Goal: Task Accomplishment & Management: Complete application form

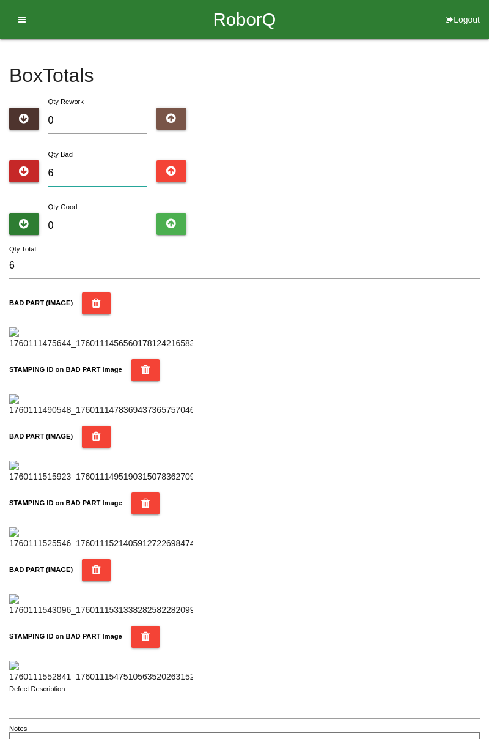
click at [110, 168] on input "6" at bounding box center [98, 173] width 100 height 26
type input "0"
type input "8"
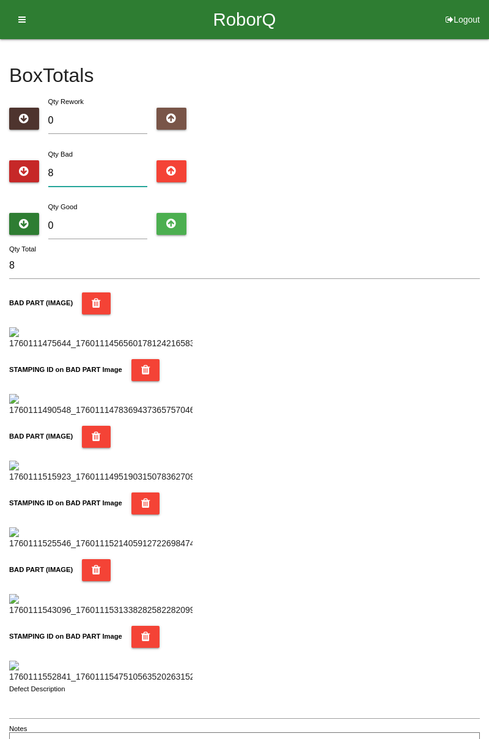
click at [100, 170] on input "8" at bounding box center [98, 173] width 100 height 26
type input "0"
type input "9"
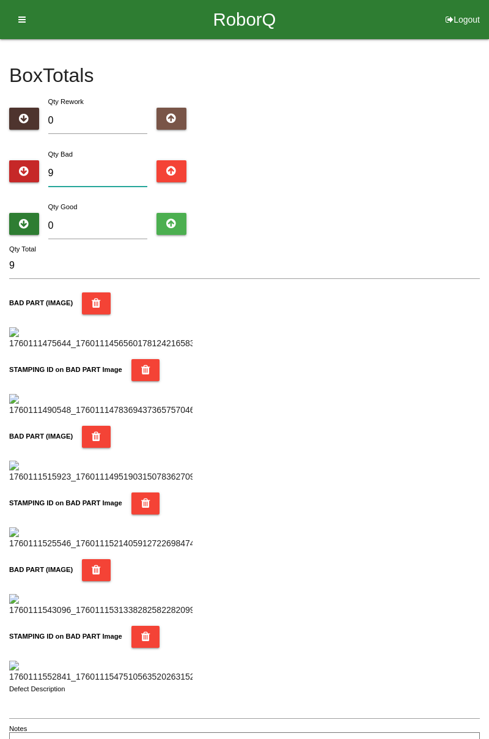
type input "9"
click at [111, 220] on input "0" at bounding box center [98, 226] width 100 height 26
type input "7"
type input "16"
type input "76"
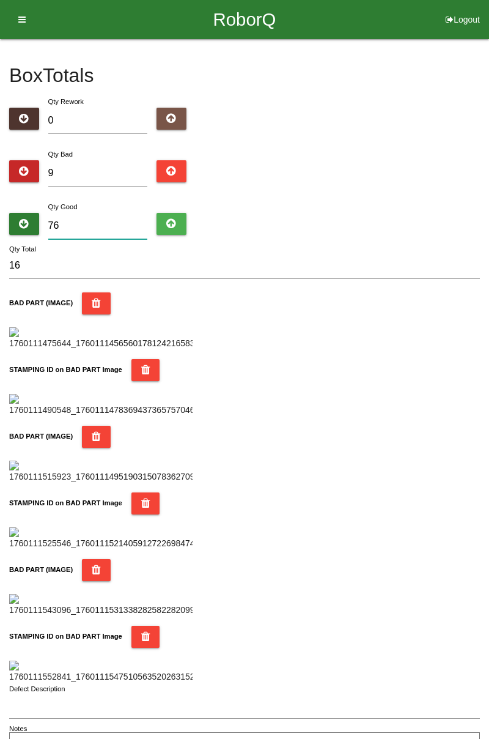
type input "85"
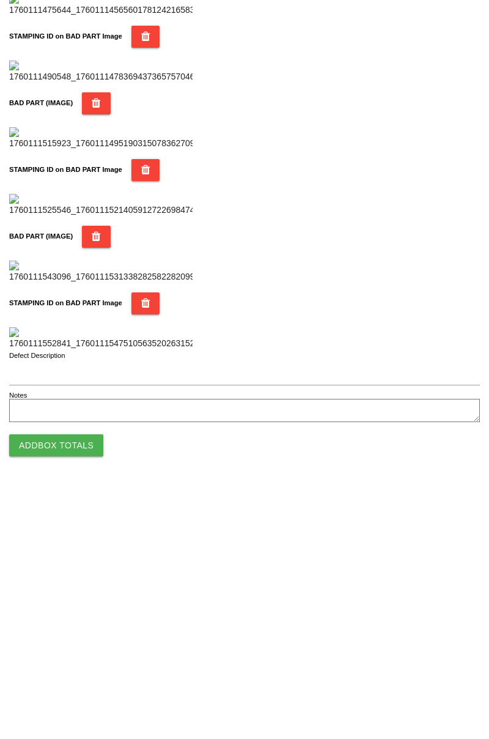
type input "76"
click at [76, 705] on button "Add Box Totals" at bounding box center [56, 697] width 94 height 22
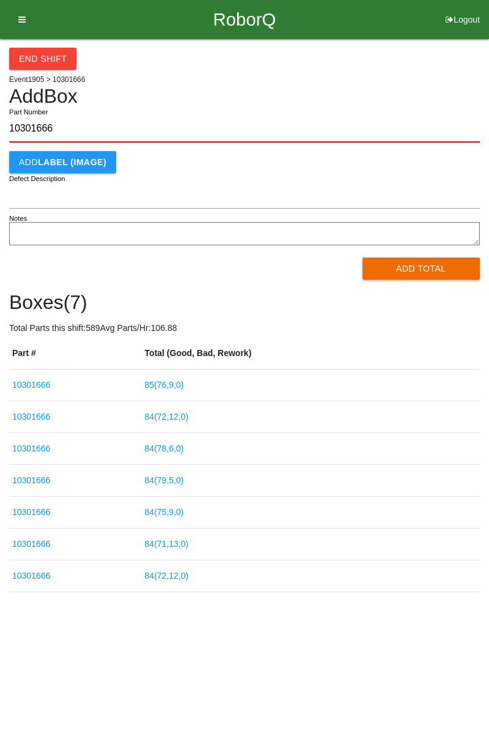
type input "10301666"
click at [423, 270] on button "Add Total" at bounding box center [422, 269] width 118 height 22
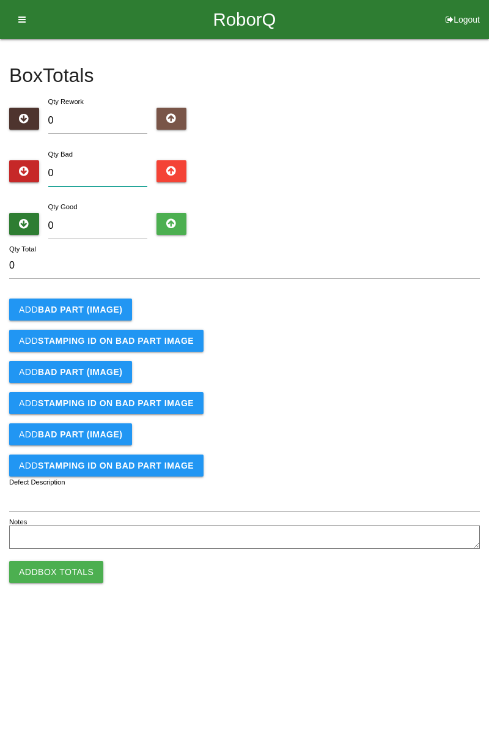
click at [106, 169] on input "0" at bounding box center [98, 173] width 100 height 26
type input "5"
click at [103, 300] on button "Add BAD PART (IMAGE)" at bounding box center [70, 310] width 123 height 22
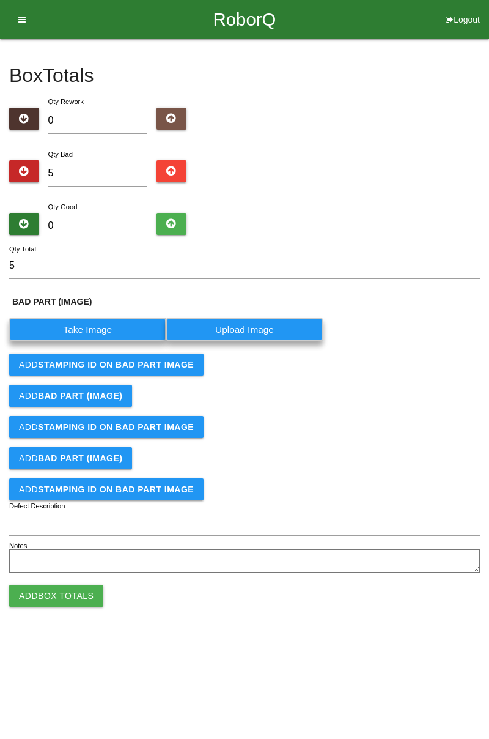
click at [102, 332] on label "Take Image" at bounding box center [87, 329] width 157 height 24
click at [0, 0] on \(IMAGE\) "Take Image" at bounding box center [0, 0] width 0 height 0
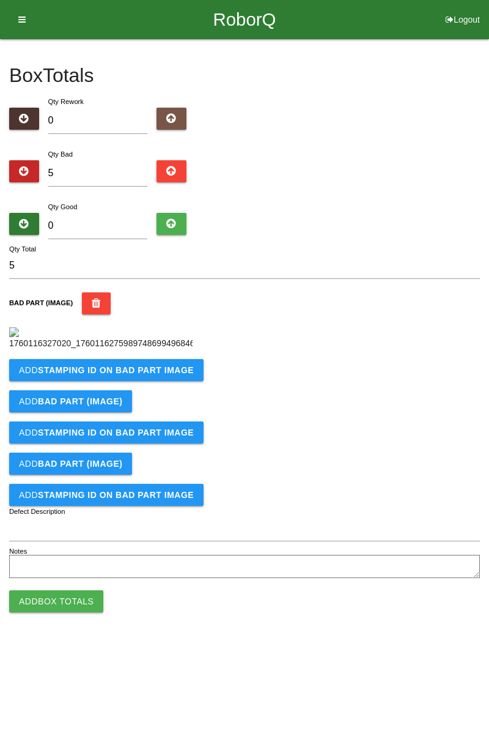
click at [169, 381] on button "Add STAMPING ID on BAD PART Image" at bounding box center [106, 370] width 195 height 22
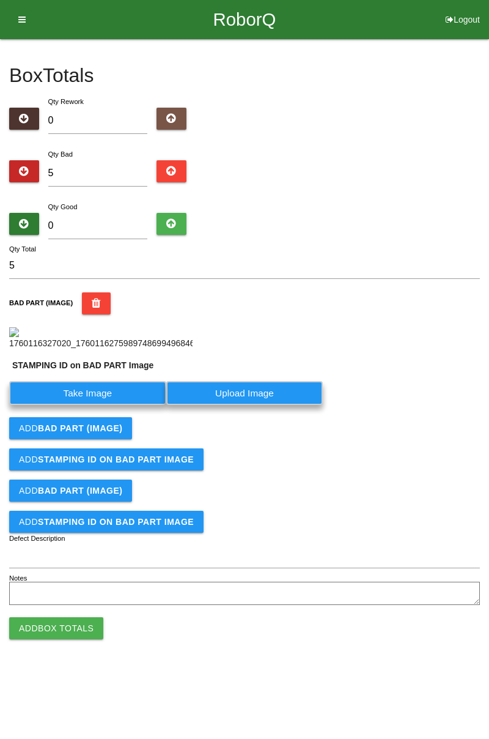
click at [102, 405] on label "Take Image" at bounding box center [87, 393] width 157 height 24
click at [0, 0] on PART "Take Image" at bounding box center [0, 0] width 0 height 0
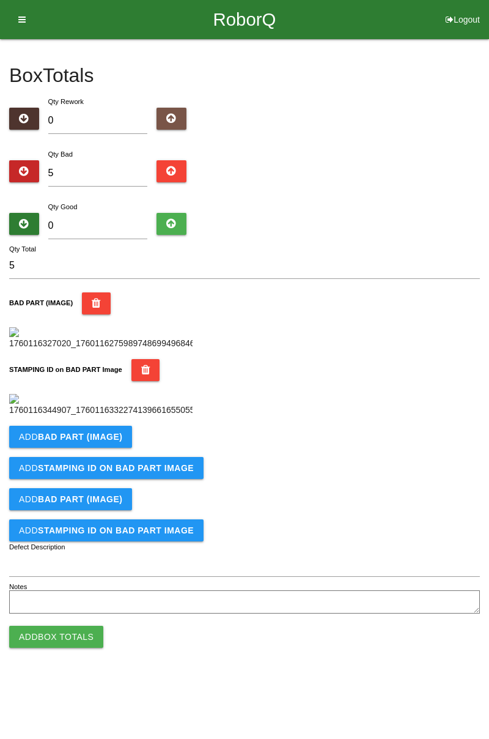
scroll to position [269, 0]
click at [101, 442] on b "BAD PART (IMAGE)" at bounding box center [80, 437] width 84 height 10
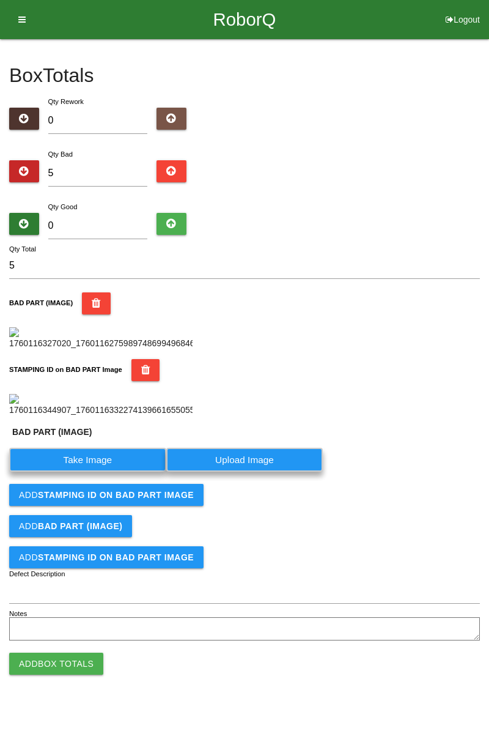
click at [99, 472] on label "Take Image" at bounding box center [87, 460] width 157 height 24
click at [0, 0] on \(IMAGE\) "Take Image" at bounding box center [0, 0] width 0 height 0
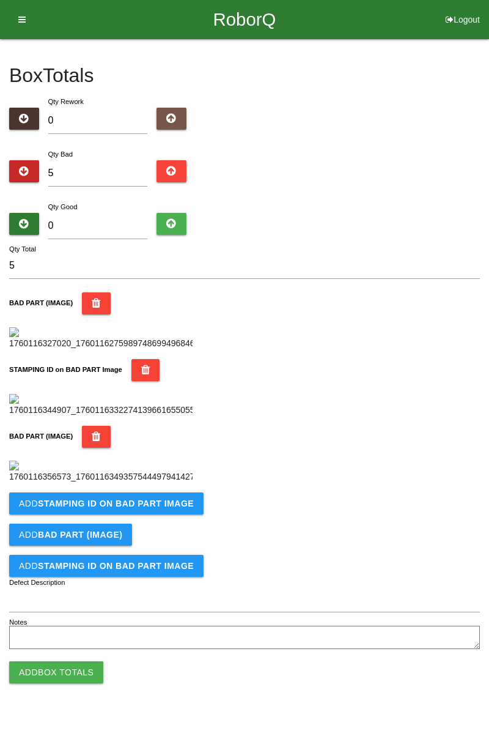
scroll to position [470, 0]
click at [149, 508] on b "STAMPING ID on BAD PART Image" at bounding box center [116, 504] width 156 height 10
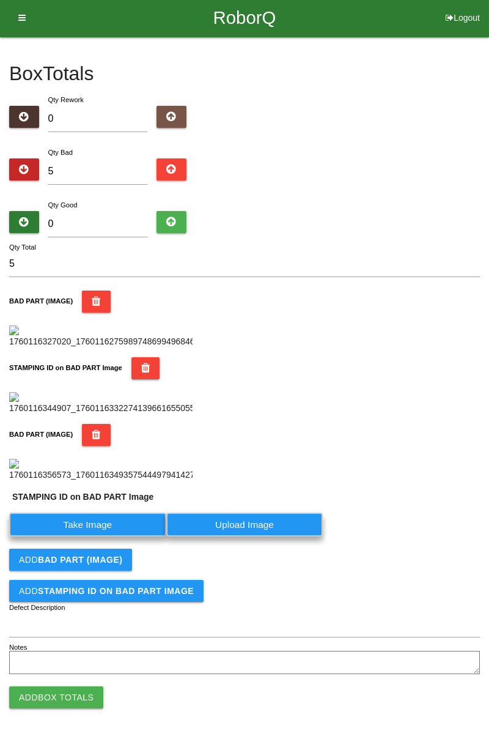
click at [92, 536] on label "Take Image" at bounding box center [87, 525] width 157 height 24
click at [0, 0] on PART "Take Image" at bounding box center [0, 0] width 0 height 0
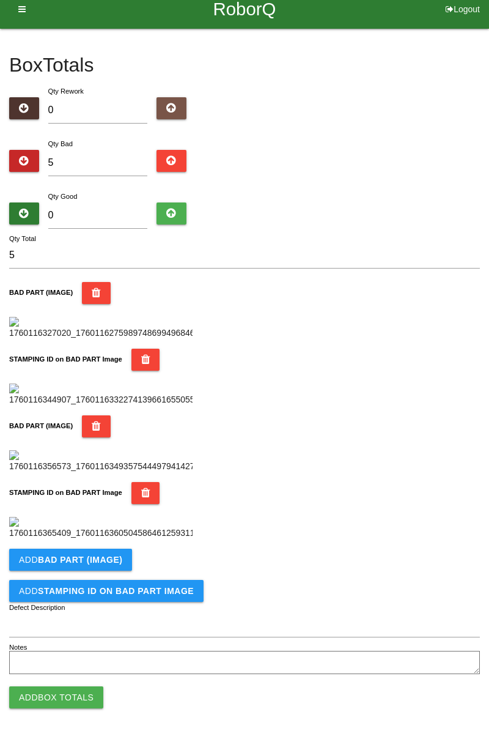
scroll to position [670, 0]
click at [103, 557] on b "BAD PART (IMAGE)" at bounding box center [80, 560] width 84 height 10
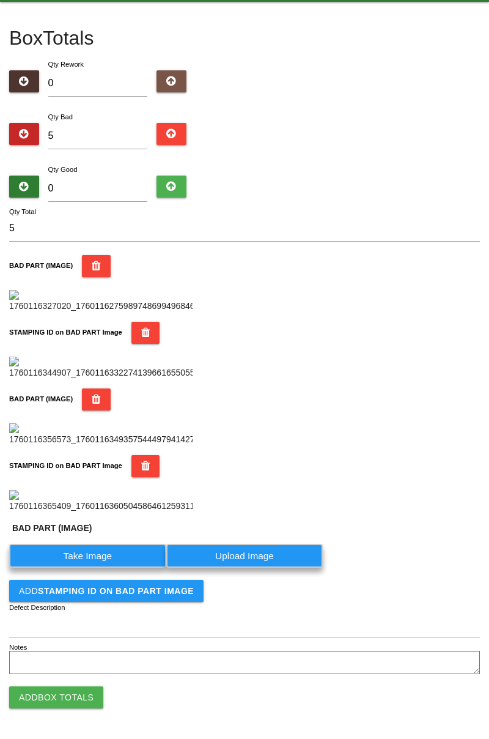
click at [102, 568] on label "Take Image" at bounding box center [87, 556] width 157 height 24
click at [0, 0] on \(IMAGE\) "Take Image" at bounding box center [0, 0] width 0 height 0
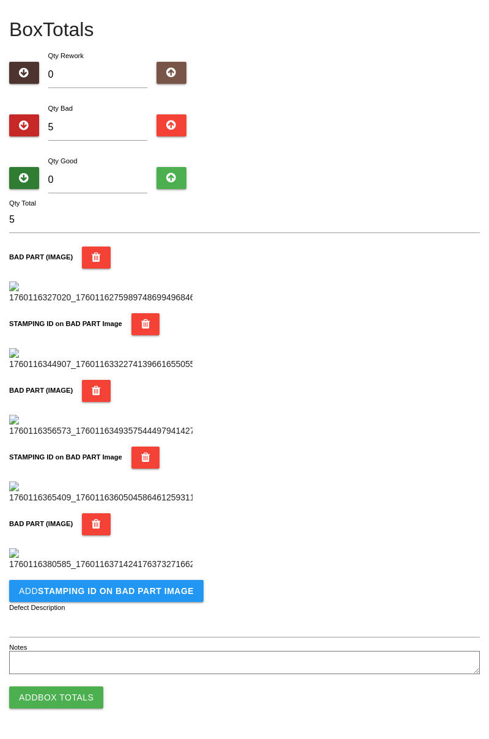
scroll to position [871, 0]
click at [136, 595] on b "STAMPING ID on BAD PART Image" at bounding box center [116, 591] width 156 height 10
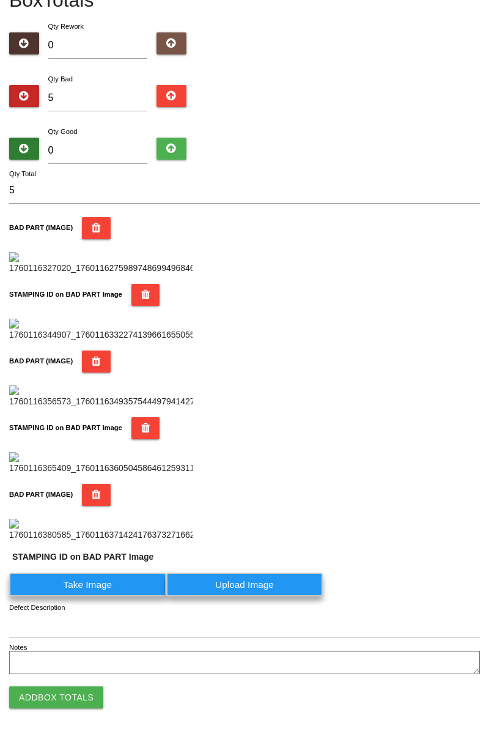
click at [109, 596] on label "Take Image" at bounding box center [87, 585] width 157 height 24
click at [0, 0] on PART "Take Image" at bounding box center [0, 0] width 0 height 0
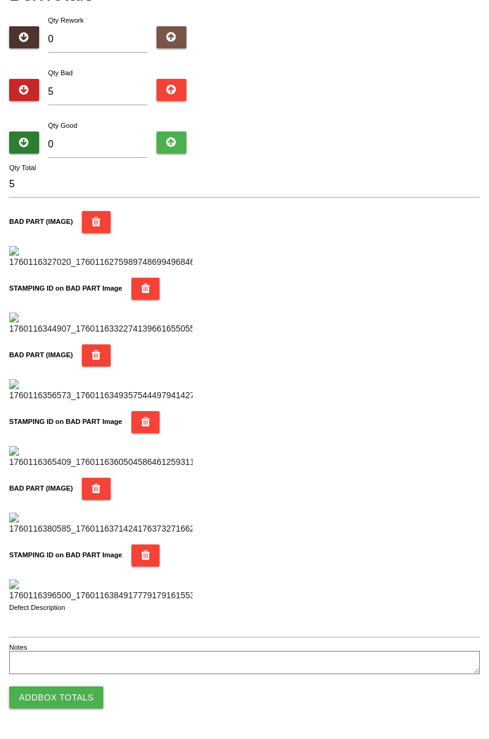
scroll to position [0, 0]
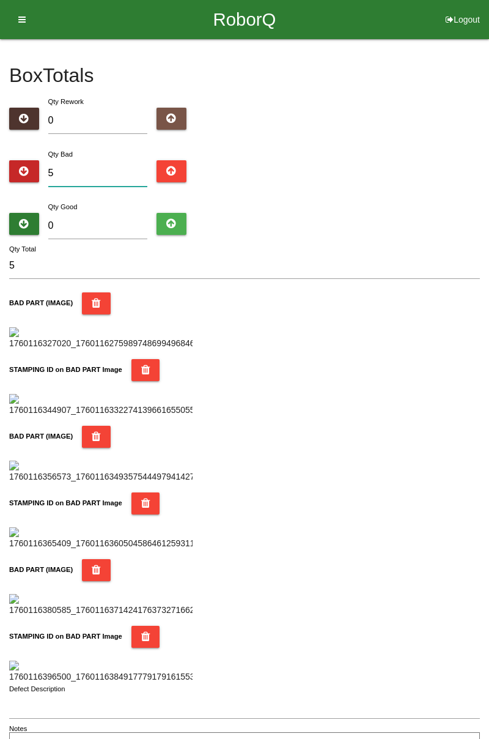
click at [102, 160] on input "5" at bounding box center [98, 173] width 100 height 26
click at [113, 172] on input "5" at bounding box center [98, 173] width 100 height 26
type input "0"
type input "8"
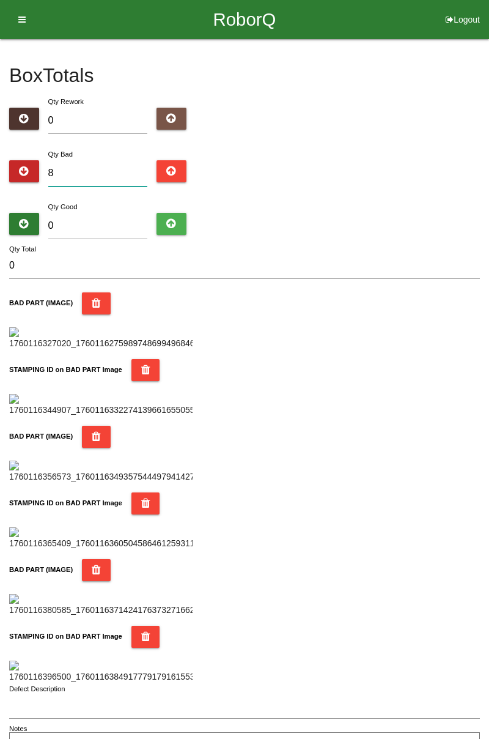
type input "8"
type input "0"
type input "1"
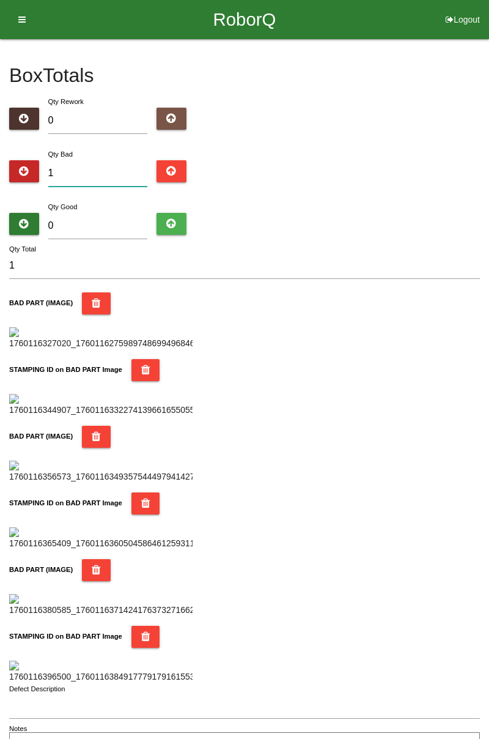
type input "12"
click at [489, 192] on div "Box Totals Translate Weight Weight unit: Rework Weight Bad Weight Good Weight 0…" at bounding box center [244, 399] width 489 height 720
click at [91, 176] on input "12" at bounding box center [98, 173] width 100 height 26
type input "1"
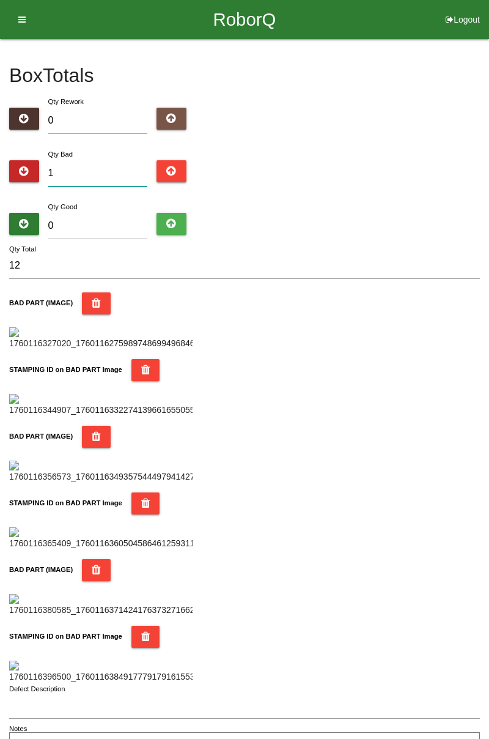
type input "1"
type input "17"
click at [105, 224] on input "0" at bounding box center [98, 226] width 100 height 26
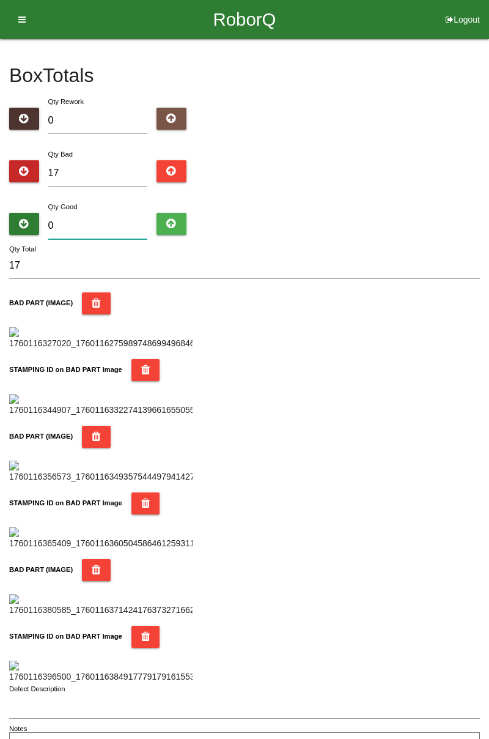
type input "7"
type input "24"
type input "73"
type input "90"
type input "7"
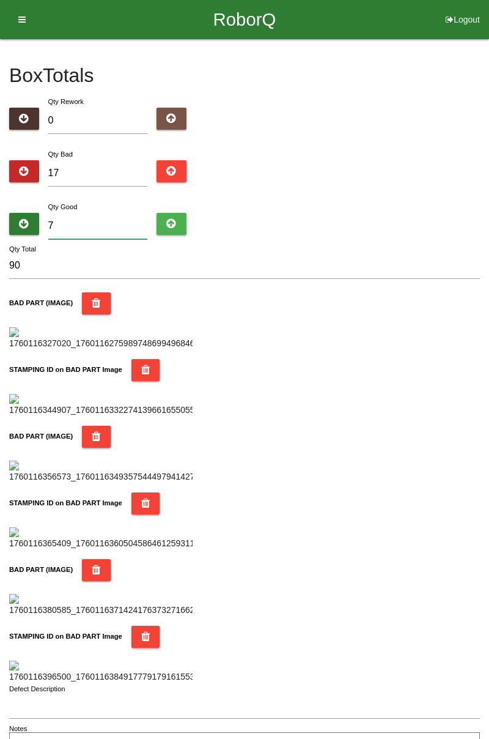
type input "24"
type input "76"
type input "93"
type input "767"
type input "784"
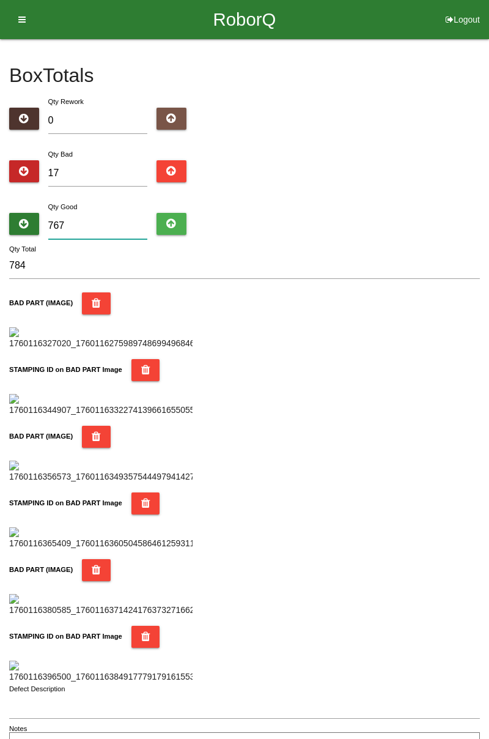
type input "76"
type input "93"
type input "7"
type input "24"
type input "0"
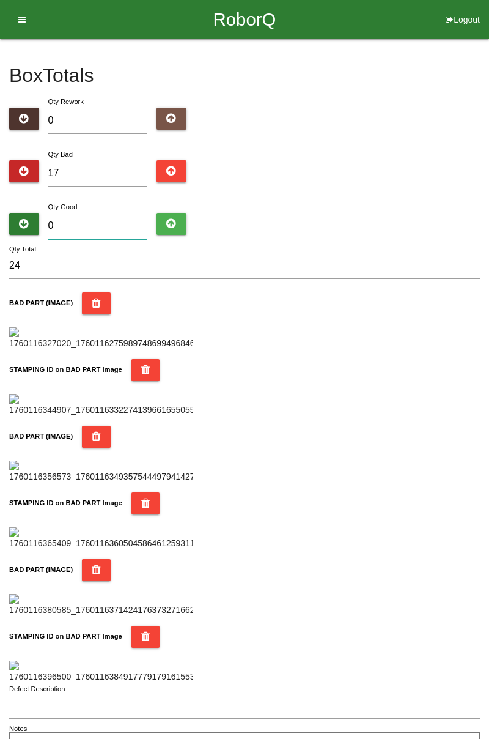
type input "17"
type input "6"
type input "23"
type input "65"
type input "82"
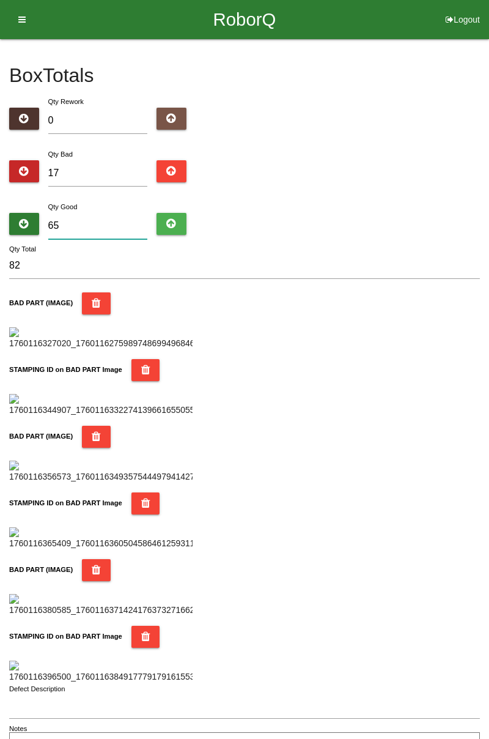
type input "6"
type input "23"
type input "0"
type input "17"
type input "6"
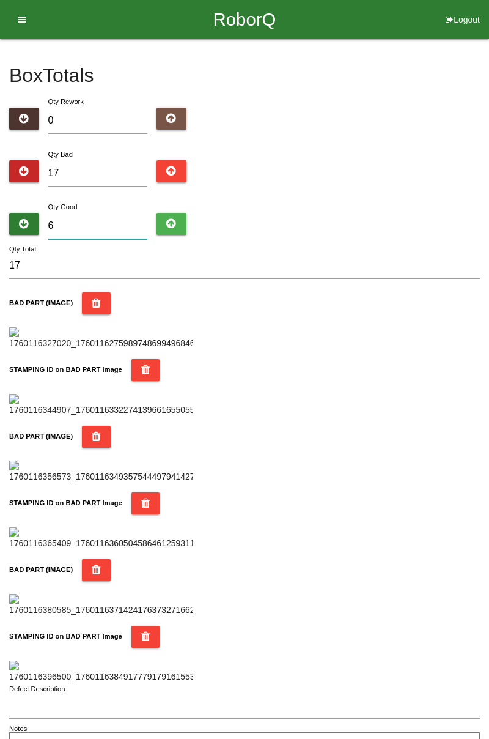
type input "23"
type input "67"
type input "84"
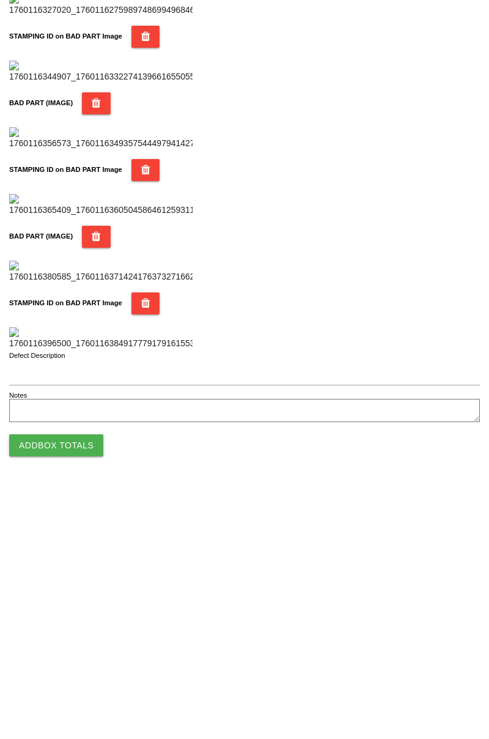
type input "67"
click at [80, 695] on button "Add Box Totals" at bounding box center [56, 697] width 94 height 22
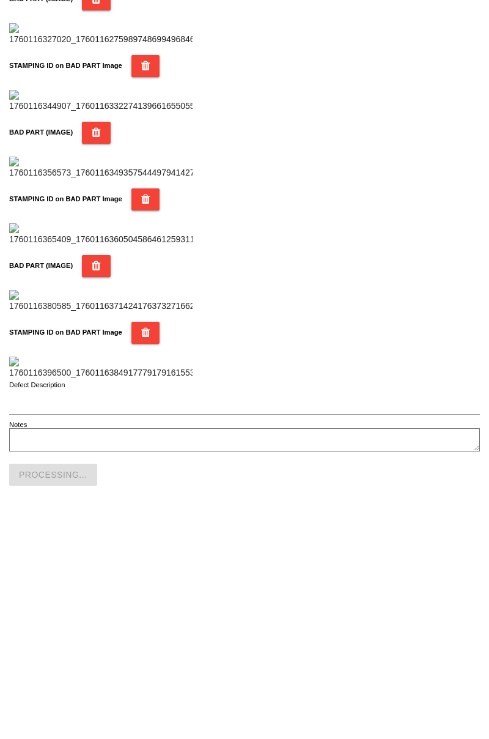
scroll to position [1072, 0]
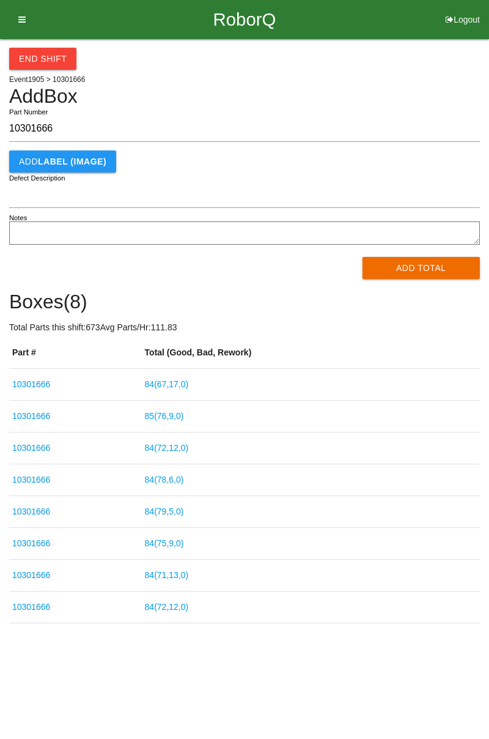
type input "10301666"
click at [402, 272] on button "Add Total" at bounding box center [422, 268] width 118 height 22
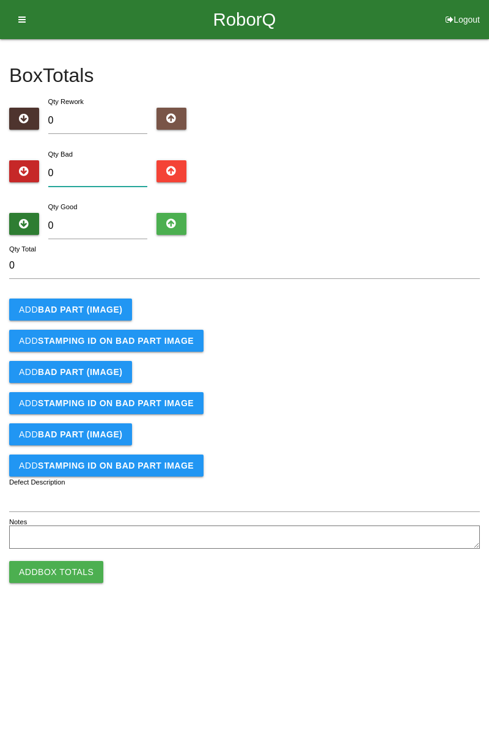
click at [122, 168] on input "0" at bounding box center [98, 173] width 100 height 26
type input "3"
type input "0"
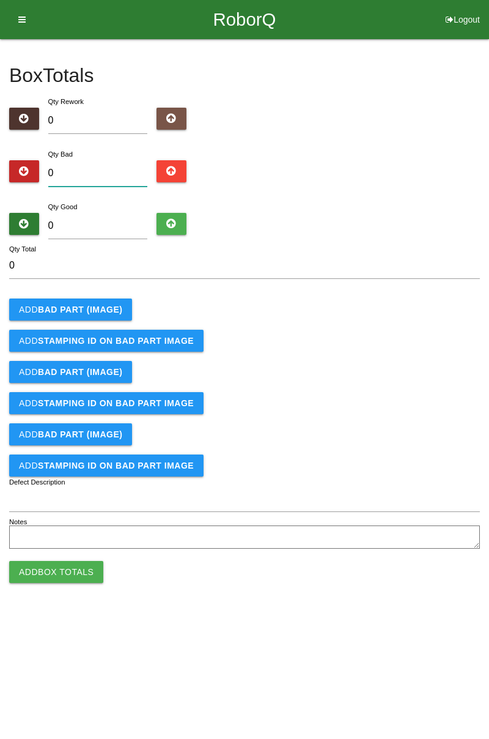
type input "9"
click at [112, 331] on button "Add STAMPING ID on BAD PART Image" at bounding box center [106, 341] width 195 height 22
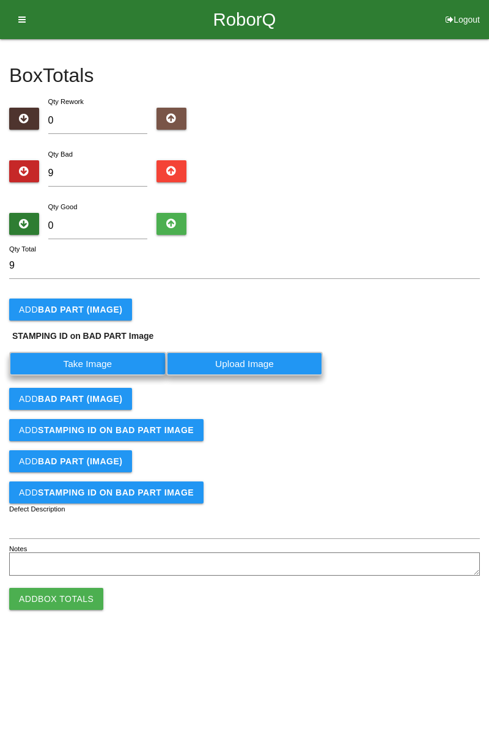
click at [109, 307] on b "BAD PART (IMAGE)" at bounding box center [80, 310] width 84 height 10
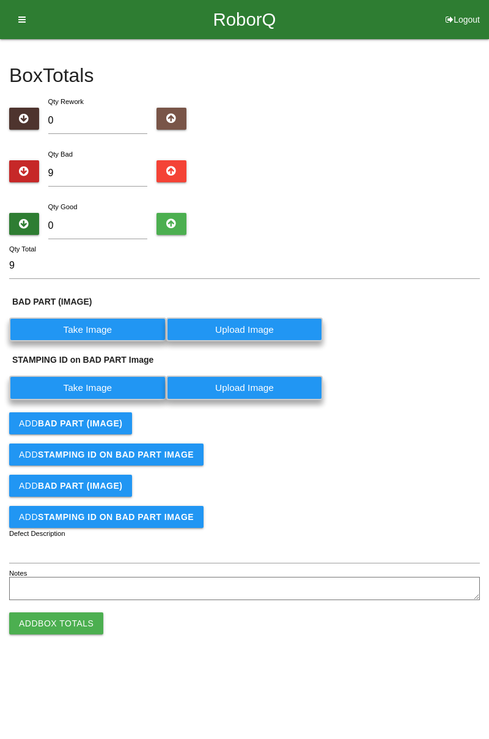
click at [100, 319] on label "Take Image" at bounding box center [87, 329] width 157 height 24
click at [0, 0] on \(IMAGE\) "Take Image" at bounding box center [0, 0] width 0 height 0
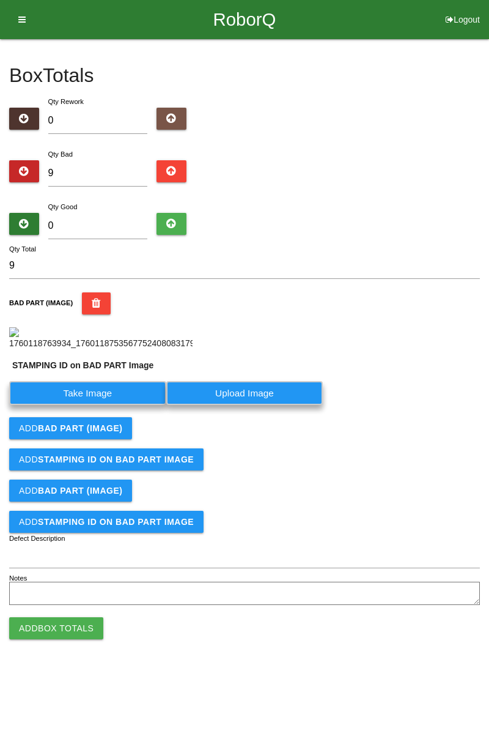
click at [122, 405] on label "Take Image" at bounding box center [87, 393] width 157 height 24
click at [0, 0] on PART "Take Image" at bounding box center [0, 0] width 0 height 0
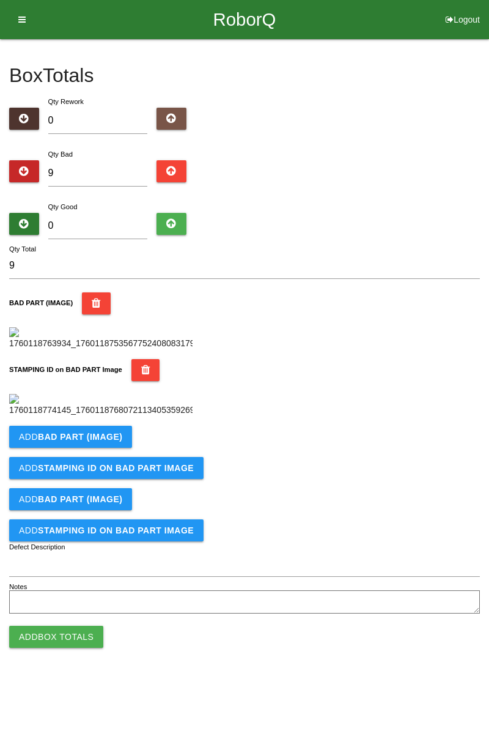
scroll to position [269, 0]
click at [114, 442] on b "BAD PART (IMAGE)" at bounding box center [80, 437] width 84 height 10
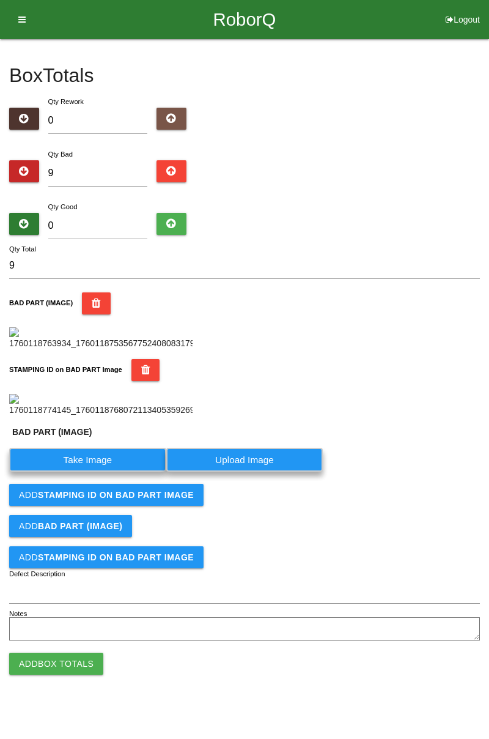
click at [174, 500] on b "STAMPING ID on BAD PART Image" at bounding box center [116, 495] width 156 height 10
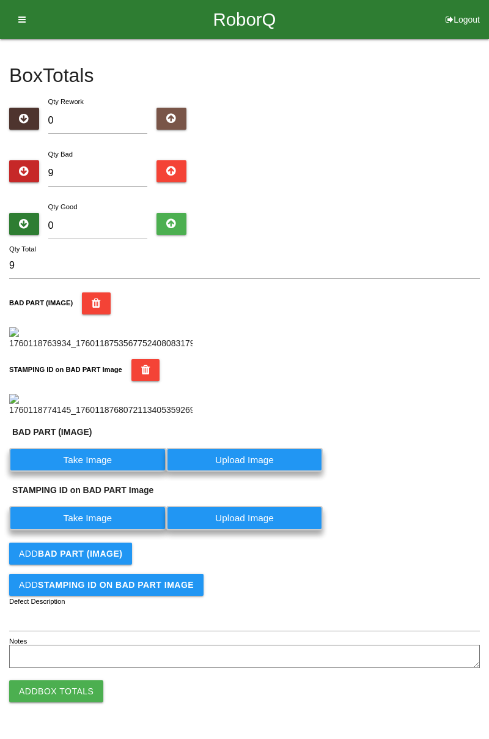
click at [114, 558] on b "BAD PART (IMAGE)" at bounding box center [80, 554] width 84 height 10
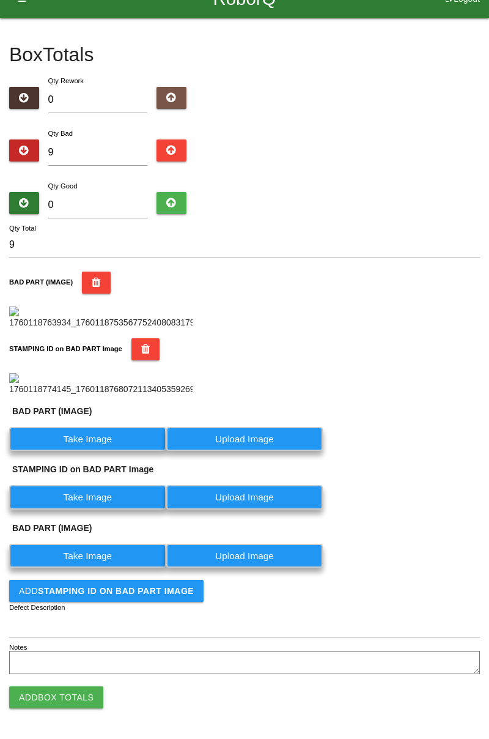
click at [123, 596] on b "STAMPING ID on BAD PART Image" at bounding box center [116, 591] width 156 height 10
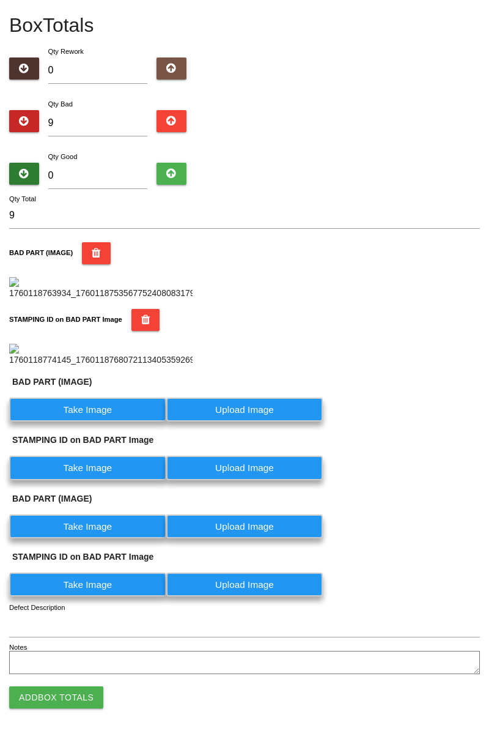
click at [102, 421] on label "Take Image" at bounding box center [87, 410] width 157 height 24
click at [0, 0] on \(IMAGE\) "Take Image" at bounding box center [0, 0] width 0 height 0
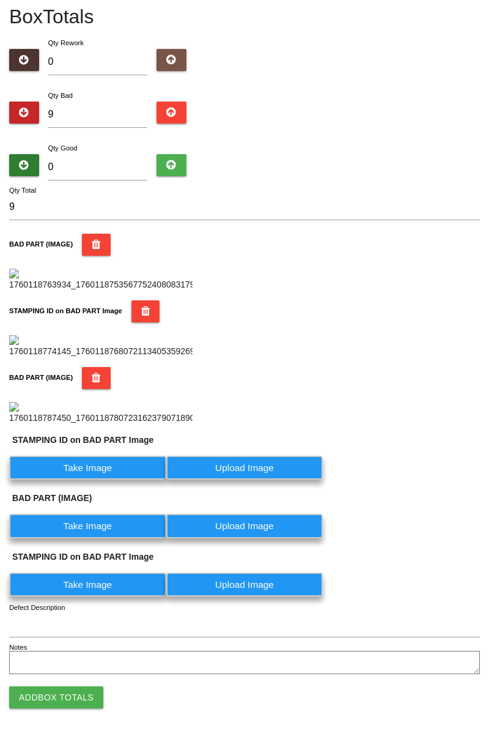
scroll to position [554, 0]
click at [121, 469] on label "Take Image" at bounding box center [87, 468] width 157 height 24
click at [0, 0] on PART "Take Image" at bounding box center [0, 0] width 0 height 0
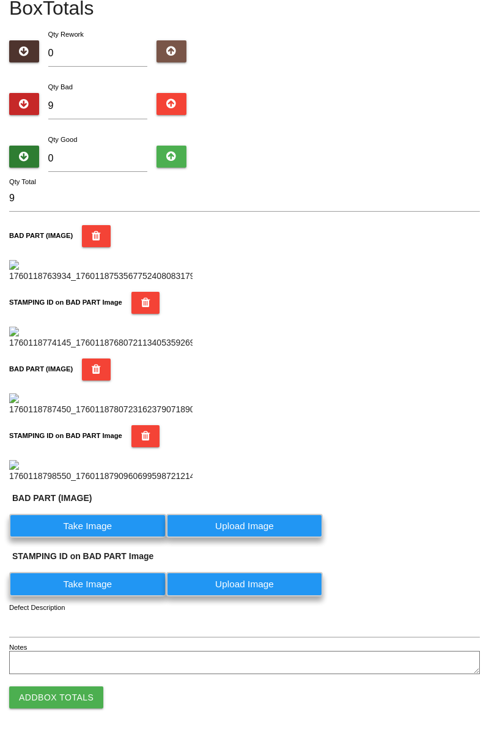
scroll to position [727, 0]
click at [94, 525] on label "Take Image" at bounding box center [87, 526] width 157 height 24
click at [0, 0] on \(IMAGE\) "Take Image" at bounding box center [0, 0] width 0 height 0
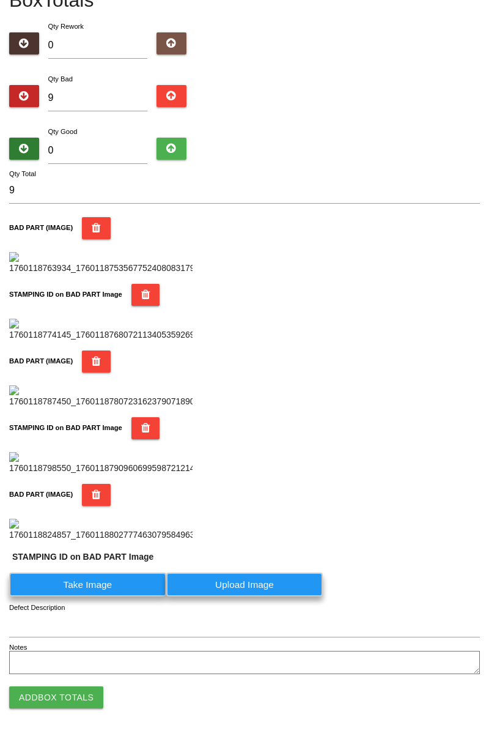
scroll to position [900, 0]
click at [106, 588] on label "Take Image" at bounding box center [87, 585] width 157 height 24
click at [0, 0] on PART "Take Image" at bounding box center [0, 0] width 0 height 0
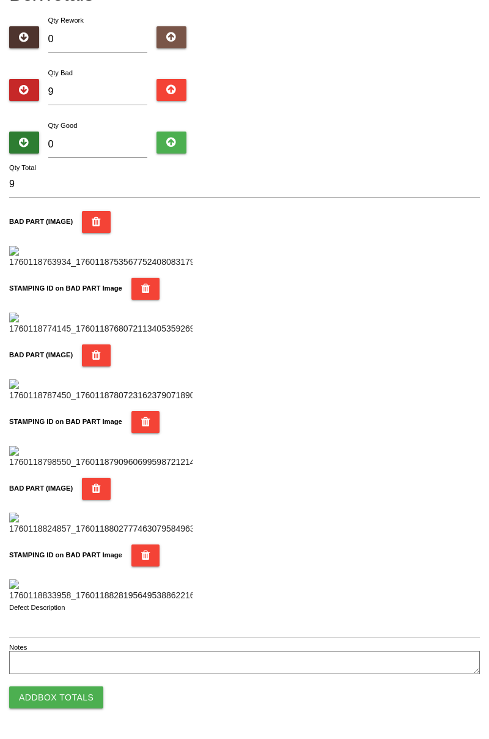
scroll to position [0, 0]
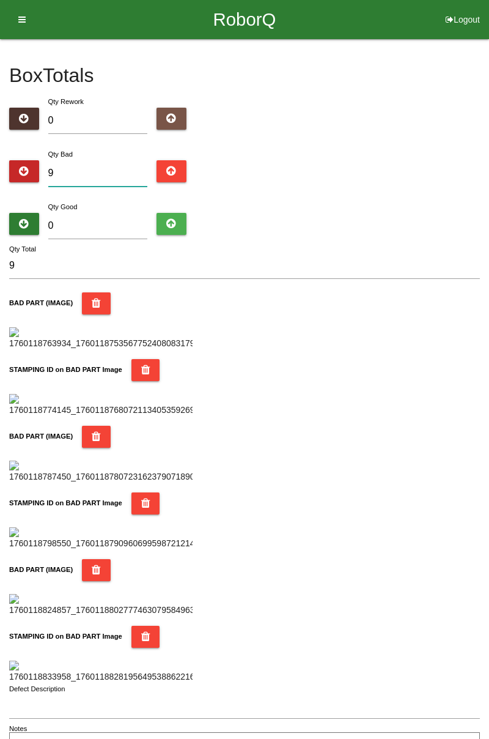
click at [116, 163] on input "9" at bounding box center [98, 173] width 100 height 26
